Goal: Transaction & Acquisition: Complete application form

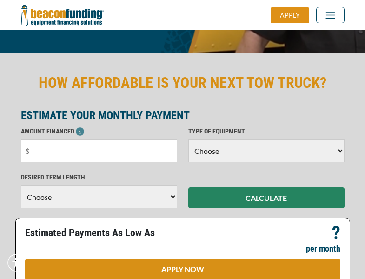
scroll to position [227, 0]
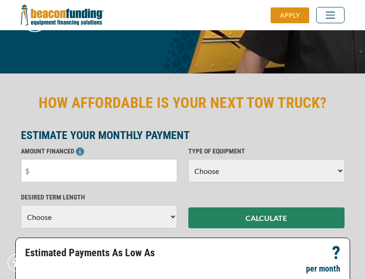
scroll to position [227, 0]
